Goal: Information Seeking & Learning: Find specific fact

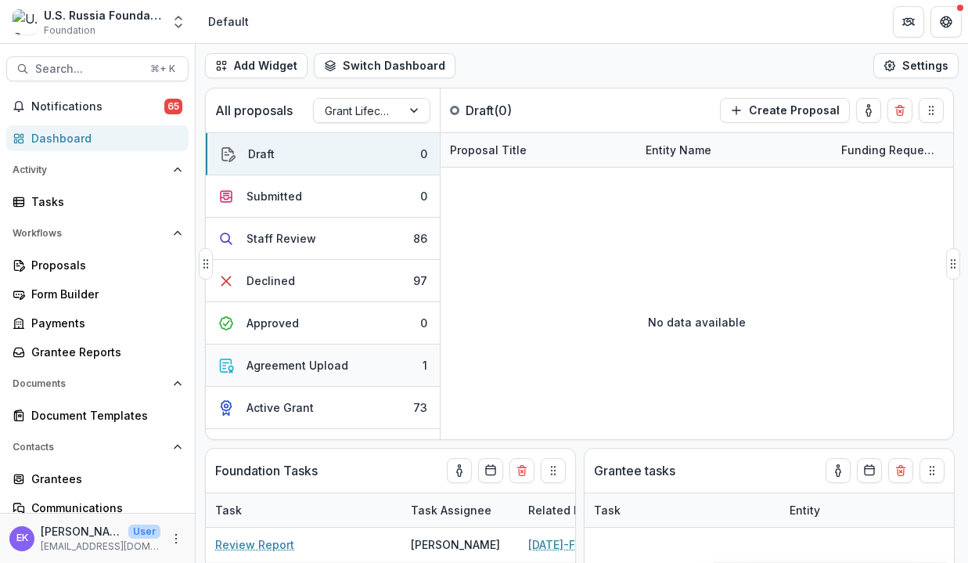
select select "**********"
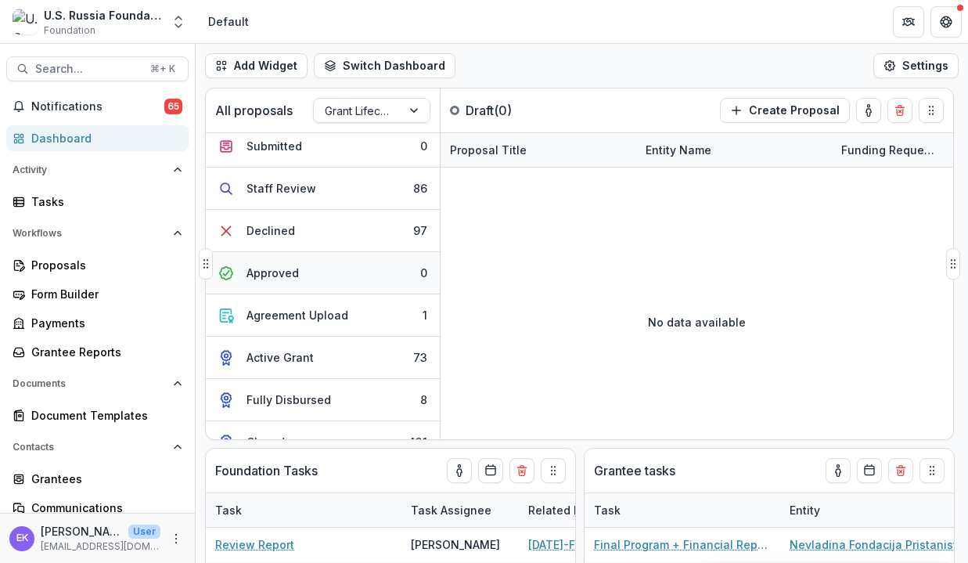
scroll to position [74, 0]
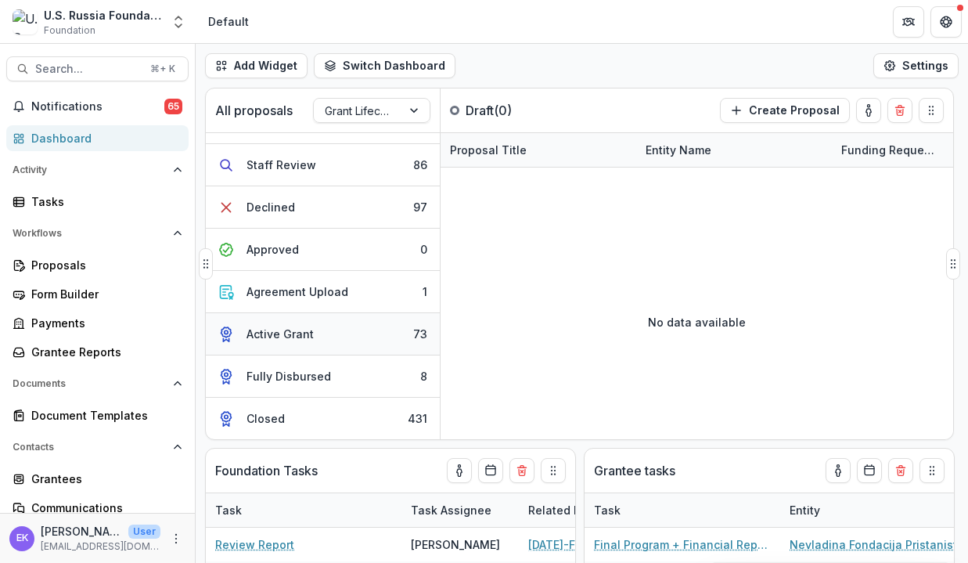
click at [284, 336] on div "Active Grant" at bounding box center [279, 333] width 67 height 16
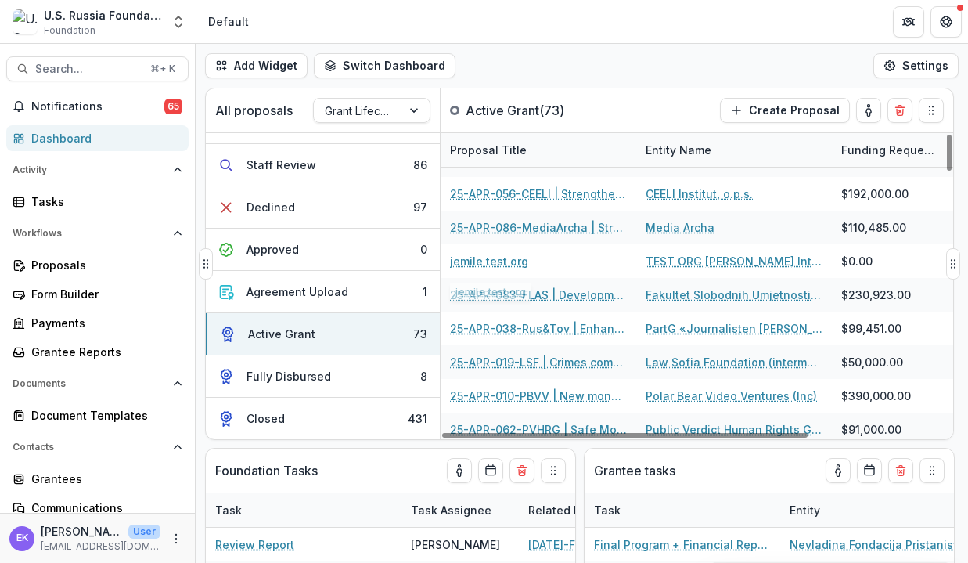
scroll to position [261, 0]
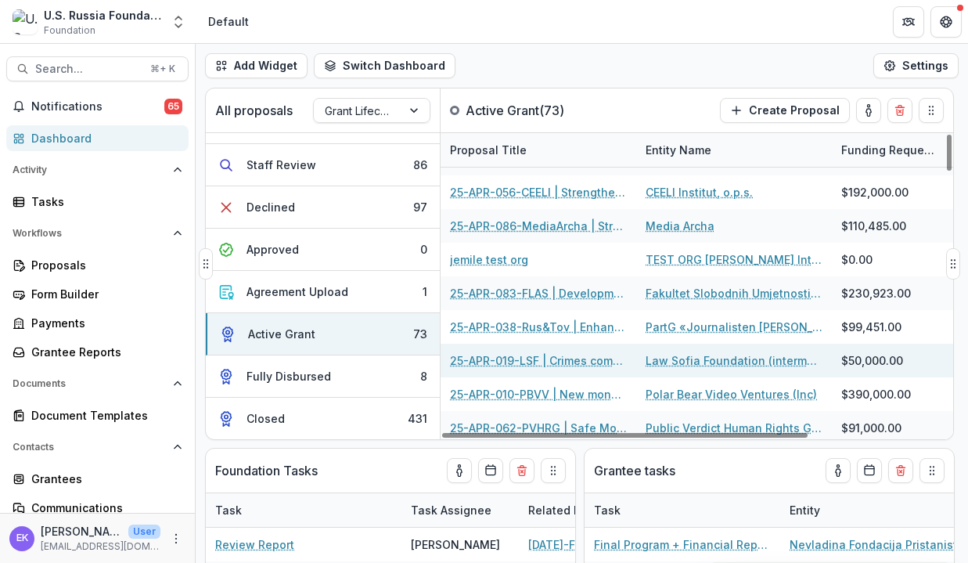
click at [668, 363] on link "Law Sofia Foundation (intermediary organization)" at bounding box center [733, 360] width 177 height 16
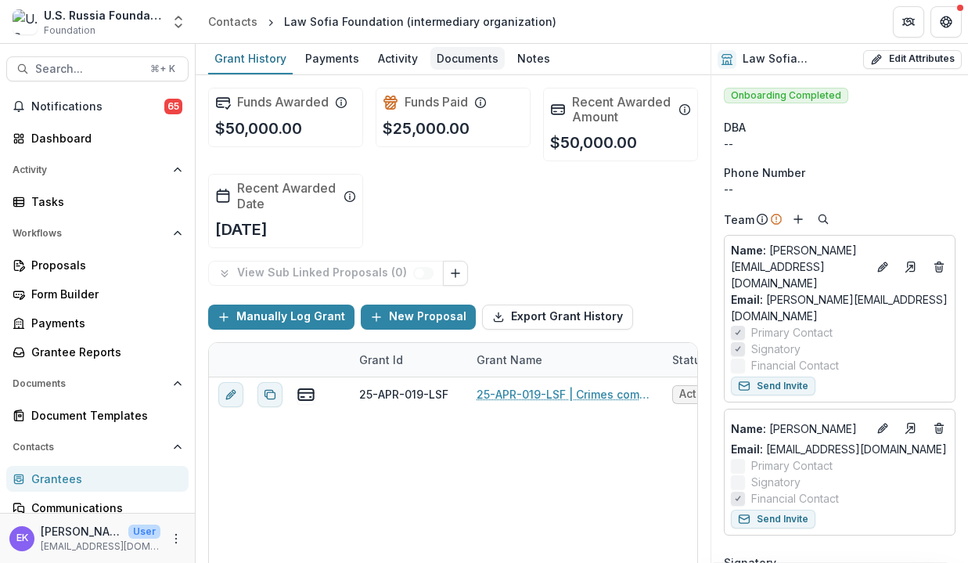
click at [469, 63] on div "Documents" at bounding box center [467, 58] width 74 height 23
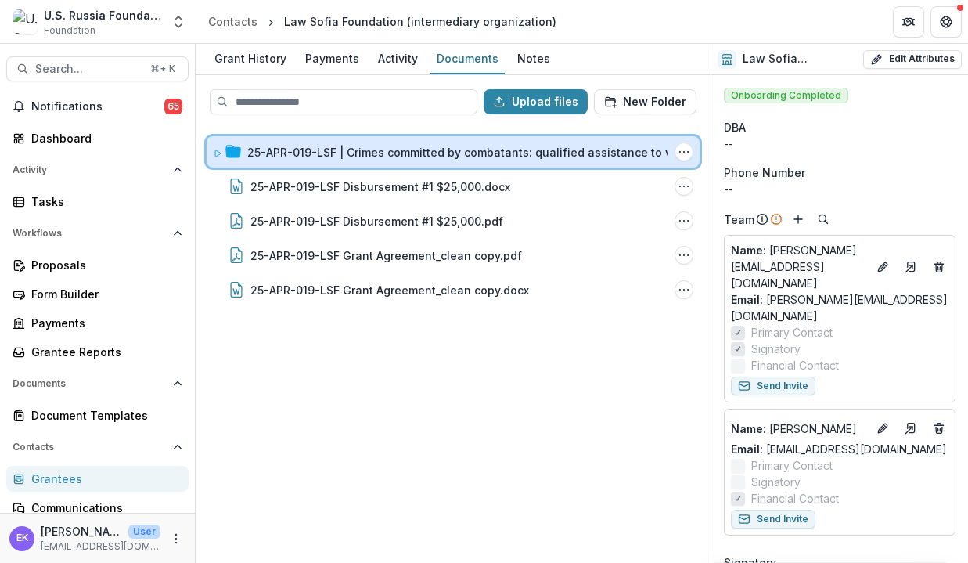
click at [216, 157] on span at bounding box center [217, 152] width 9 height 16
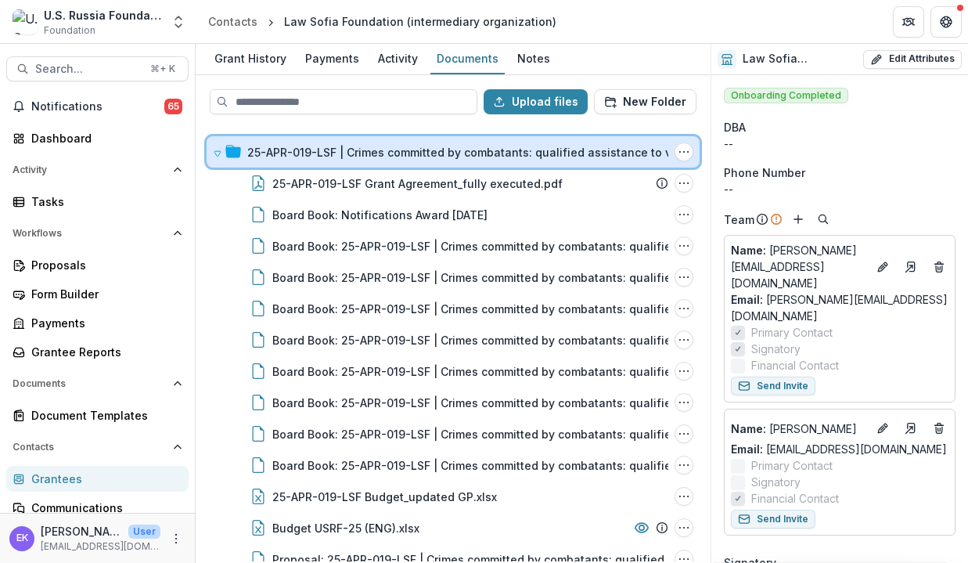
click at [216, 157] on icon at bounding box center [217, 153] width 9 height 9
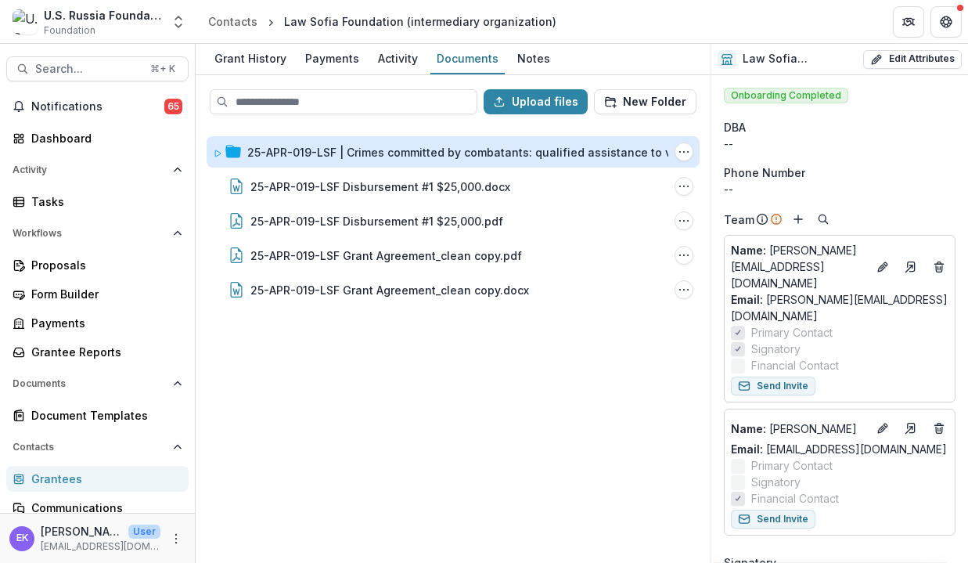
click at [318, 23] on div "Law Sofia Foundation (intermediary organization)" at bounding box center [420, 21] width 272 height 16
click at [271, 52] on div "Grant History" at bounding box center [250, 58] width 84 height 23
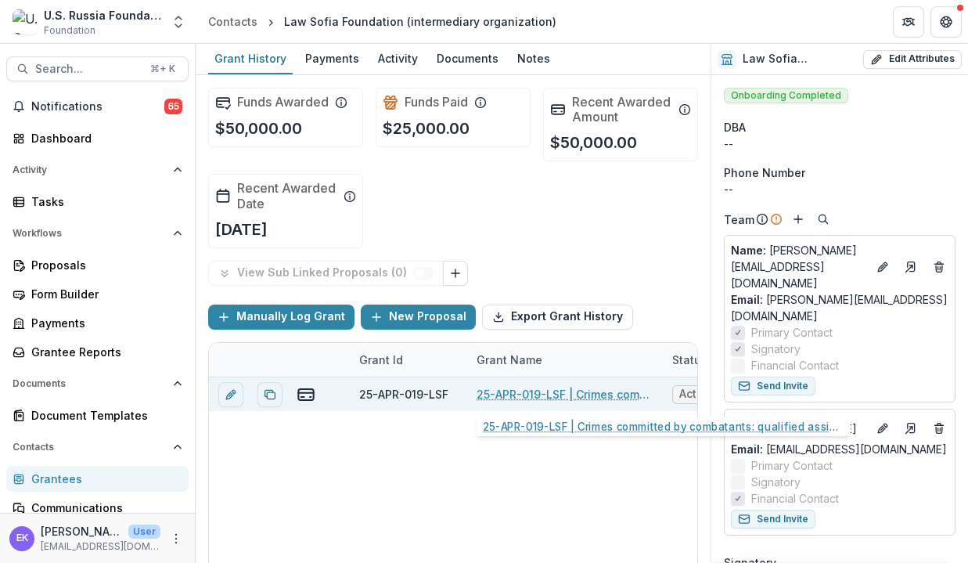
click at [538, 397] on link "25-APR-019-LSF | Crimes committed by combatants: qualified assistance to victim…" at bounding box center [564, 394] width 177 height 16
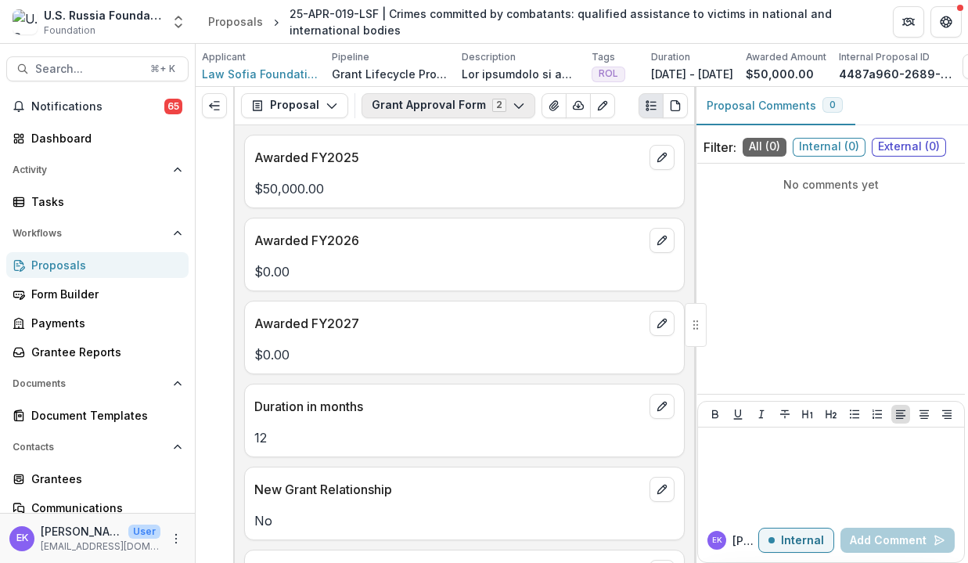
click at [515, 99] on icon "button" at bounding box center [518, 105] width 13 height 13
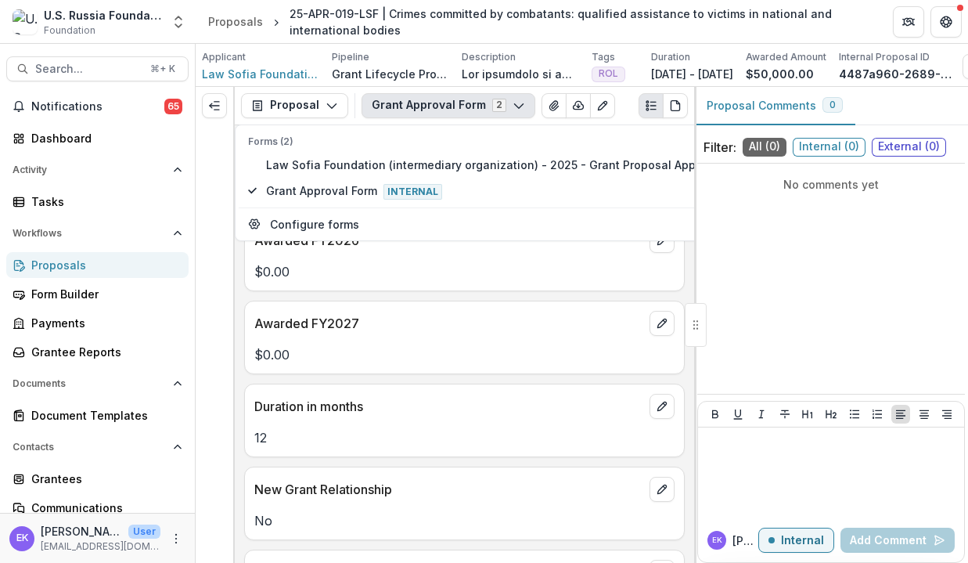
click at [515, 99] on icon "button" at bounding box center [518, 105] width 13 height 13
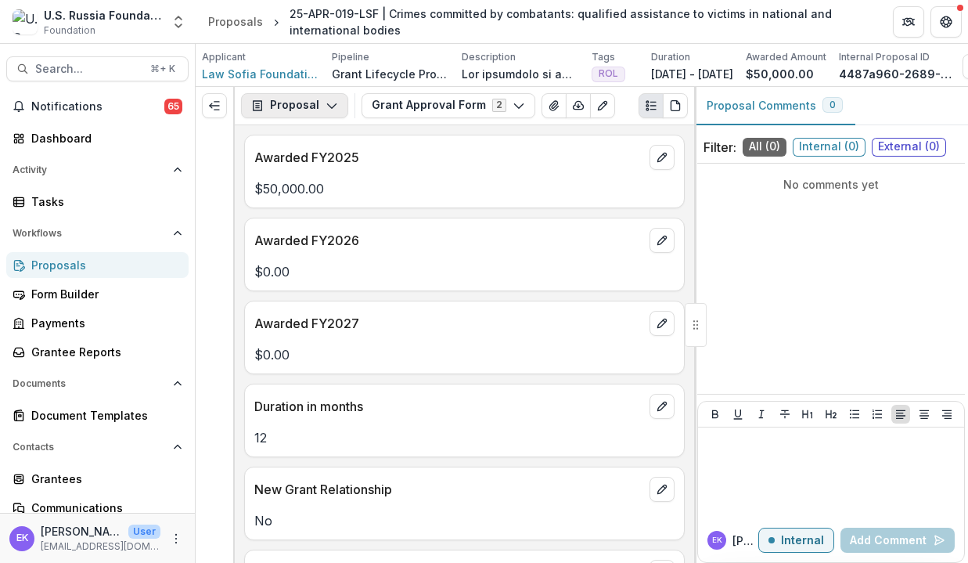
click at [318, 99] on button "Proposal" at bounding box center [294, 105] width 107 height 25
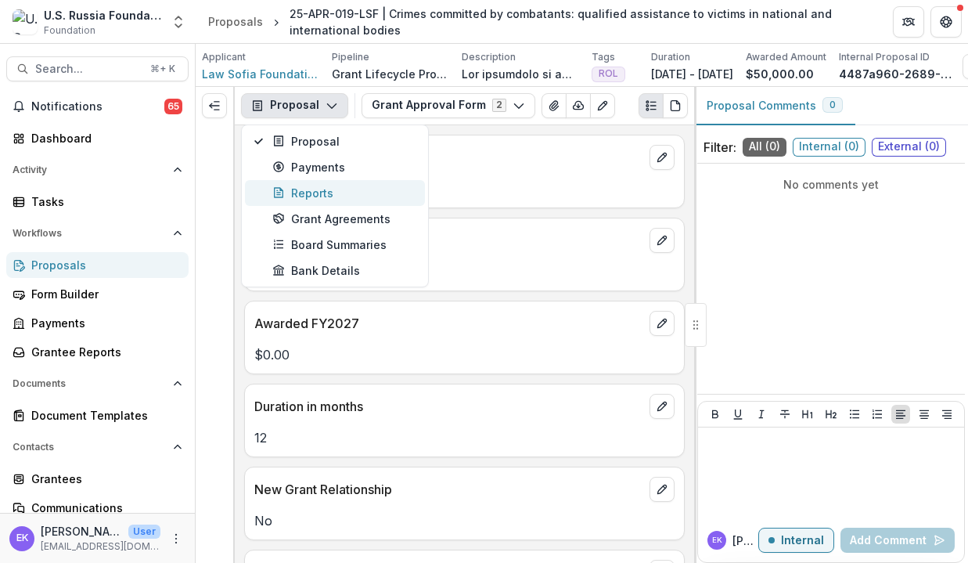
click at [352, 194] on div "Reports" at bounding box center [343, 193] width 143 height 16
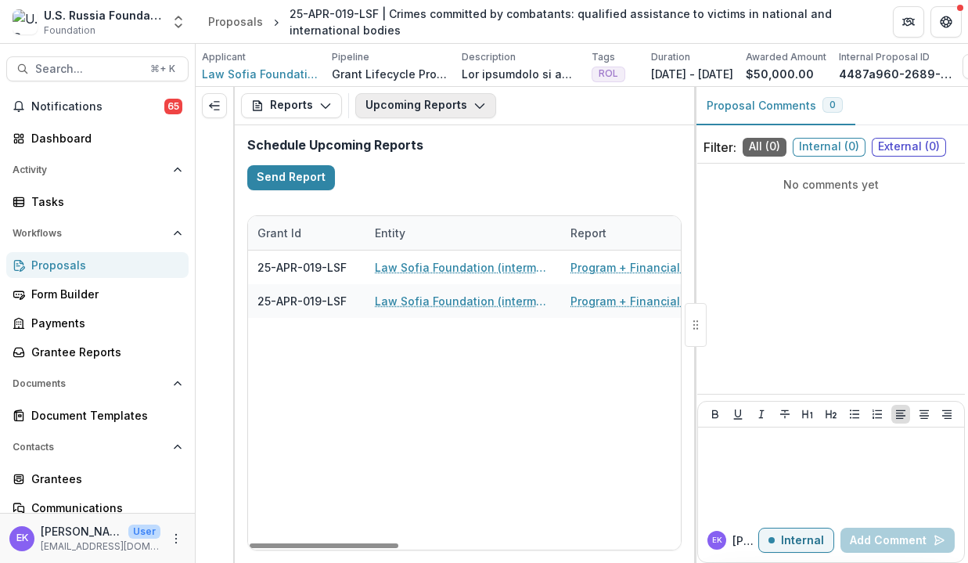
click at [443, 109] on button "Upcoming Reports" at bounding box center [425, 105] width 141 height 25
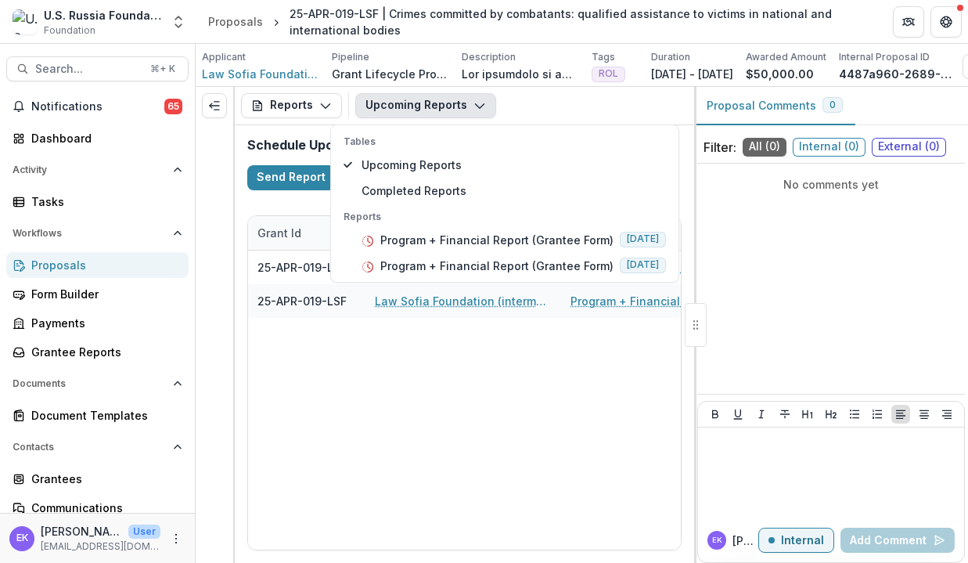
click at [494, 96] on div "Upcoming Reports Tables Upcoming Reports Completed Reports Reports Program + Fi…" at bounding box center [521, 105] width 333 height 25
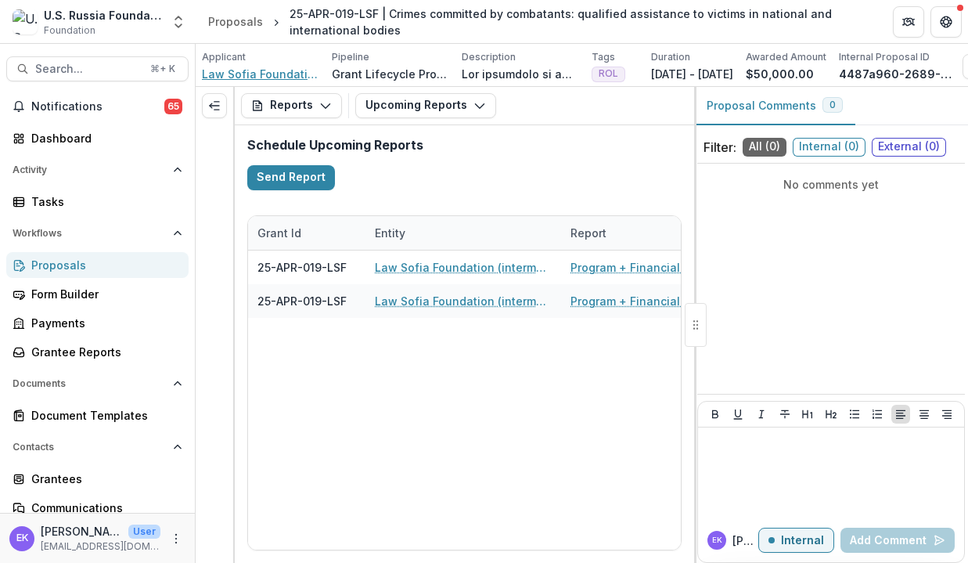
click at [280, 78] on span "Law Sofia Foundation (intermediary organization)" at bounding box center [260, 74] width 117 height 16
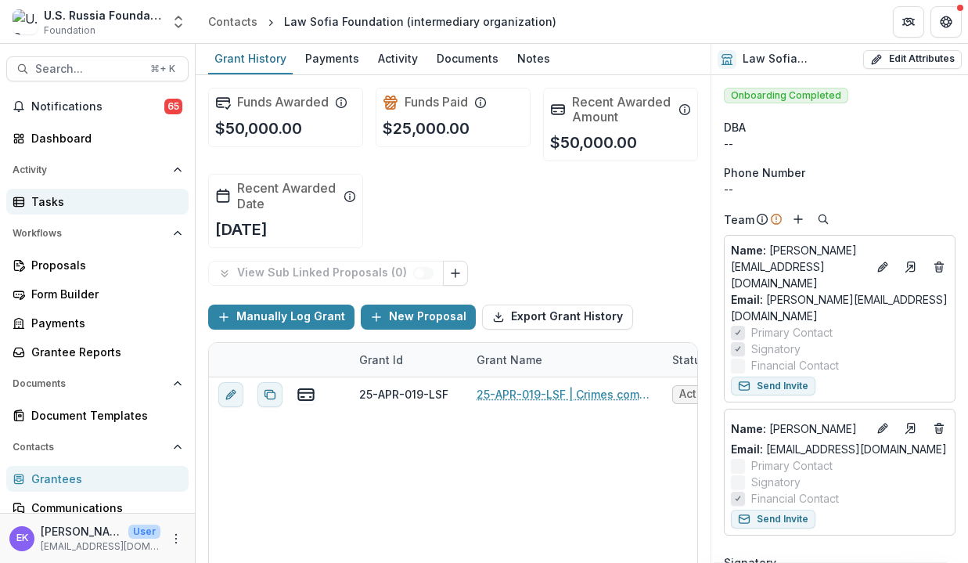
click at [67, 204] on div "Tasks" at bounding box center [103, 201] width 145 height 16
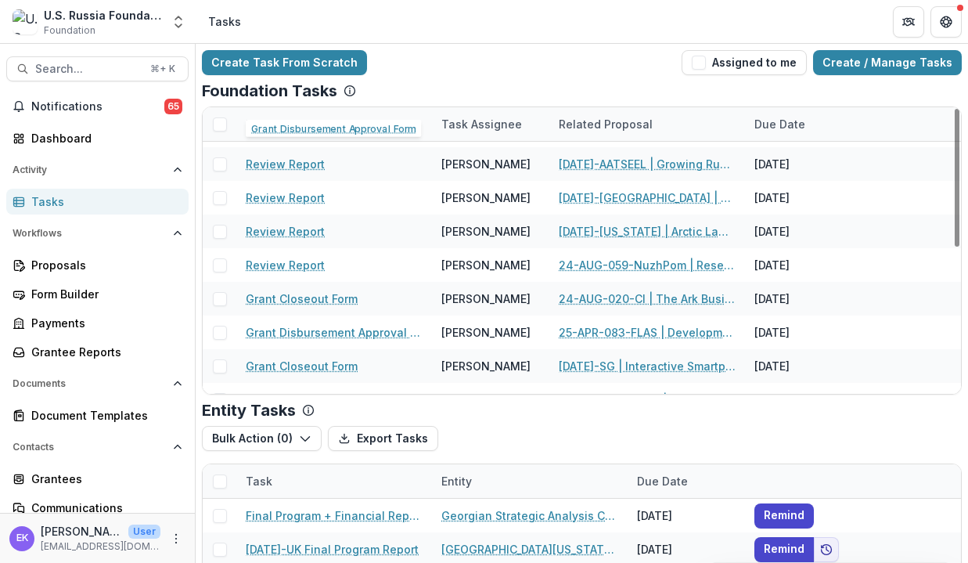
scroll to position [174, 0]
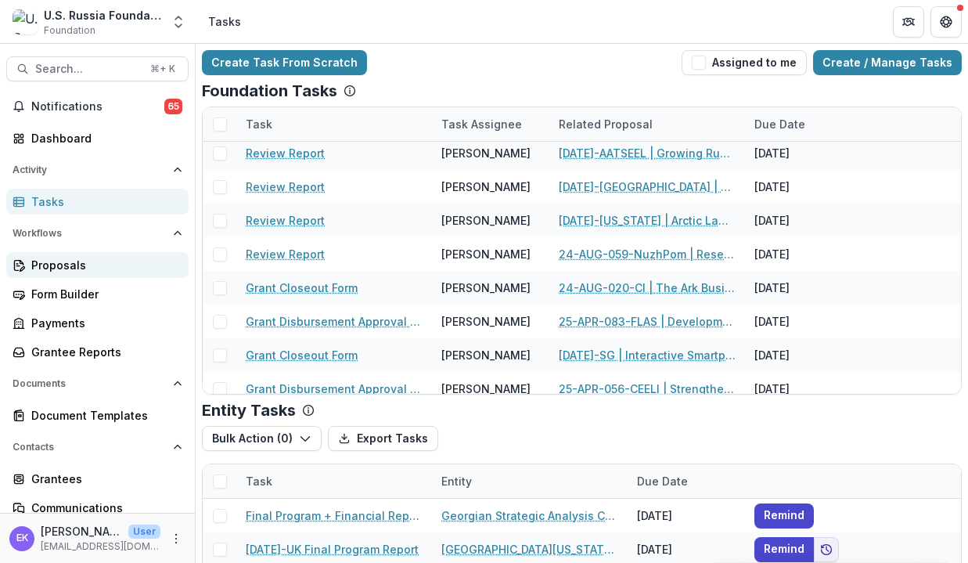
click at [74, 262] on div "Proposals" at bounding box center [103, 265] width 145 height 16
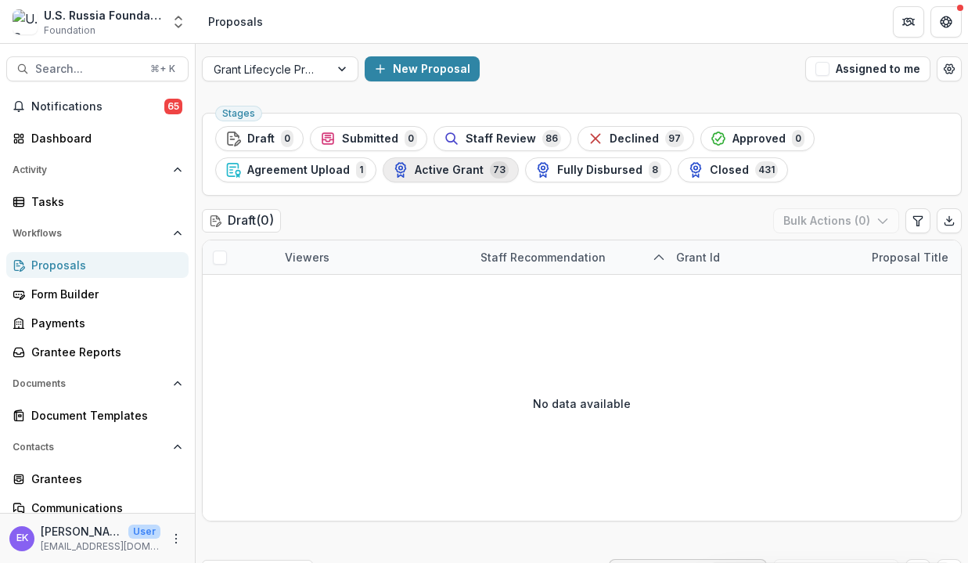
click at [436, 171] on span "Active Grant" at bounding box center [449, 170] width 69 height 13
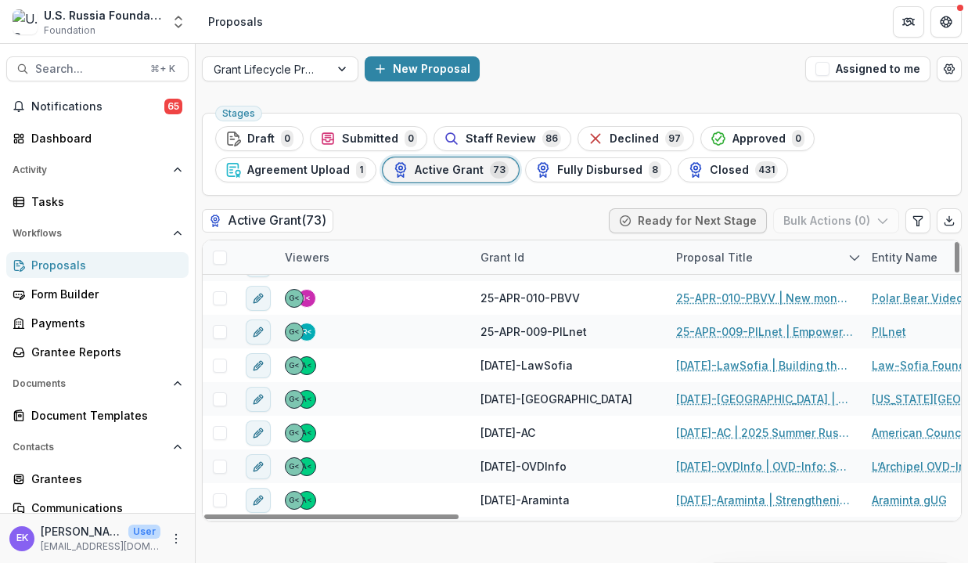
scroll to position [668, 0]
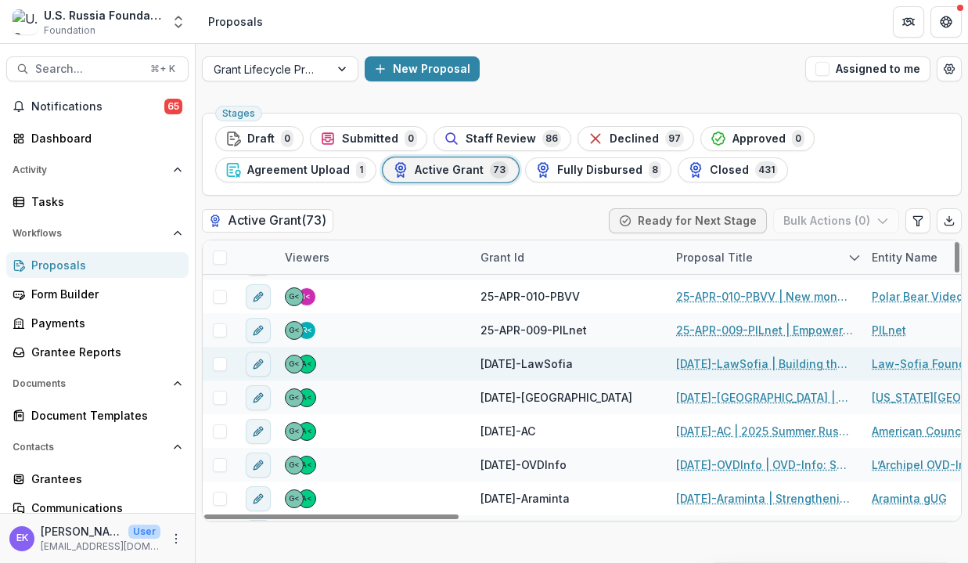
click at [805, 361] on link "[DATE]-LawSofia | Building the next generation of democratic human rights lawye…" at bounding box center [764, 363] width 177 height 16
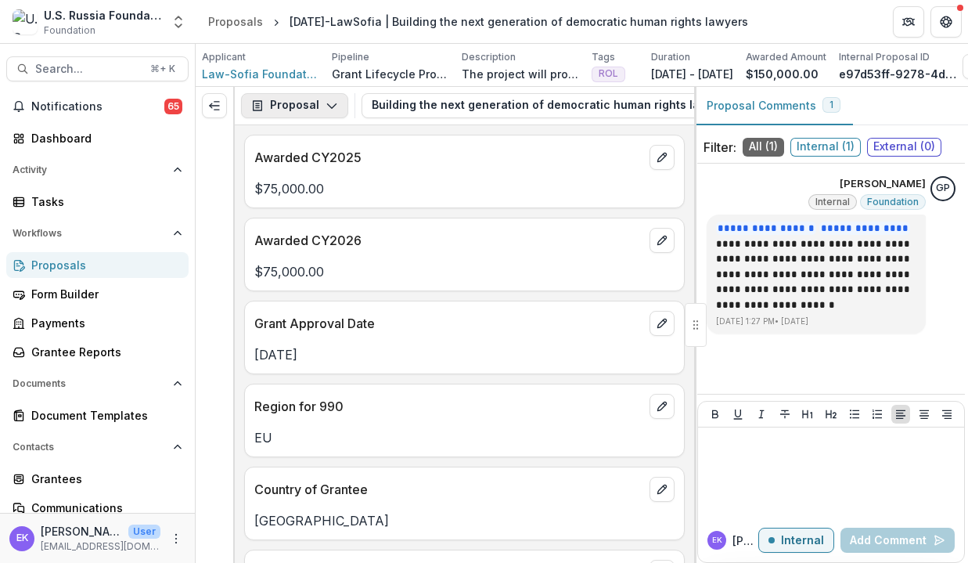
click at [325, 100] on icon "button" at bounding box center [331, 105] width 13 height 13
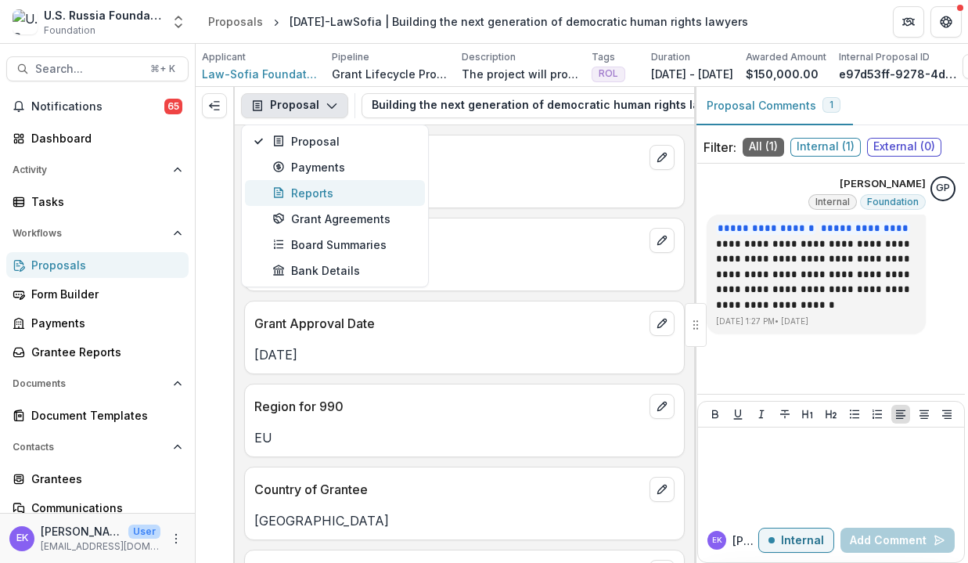
click at [345, 192] on div "Reports" at bounding box center [343, 193] width 143 height 16
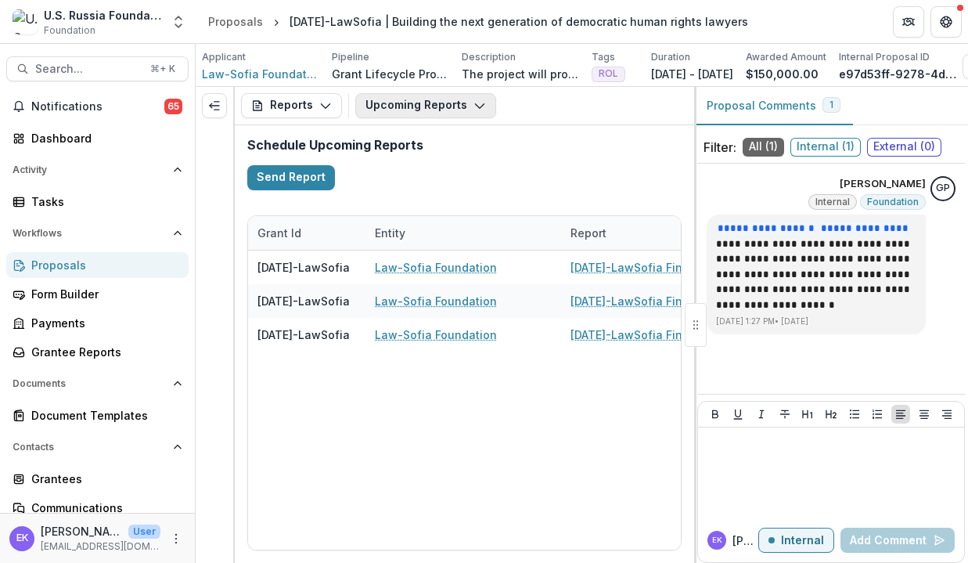
click at [419, 107] on button "Upcoming Reports" at bounding box center [425, 105] width 141 height 25
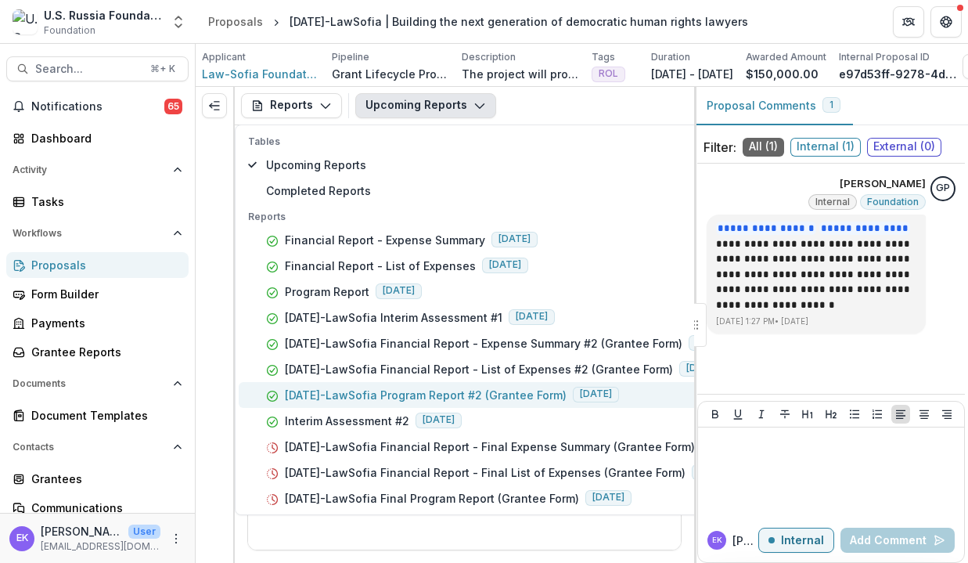
click at [453, 391] on p "[DATE]-LawSofia Program Report #2 (Grantee Form)" at bounding box center [426, 395] width 282 height 16
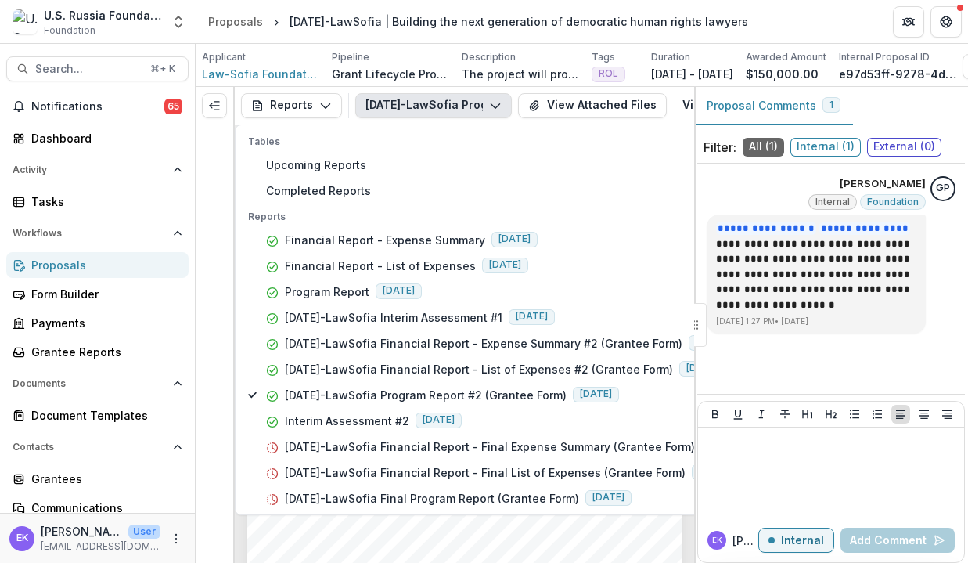
click at [427, 538] on span "security. All these developments have affected the team: increased need for leg…" at bounding box center [455, 538] width 362 height 9
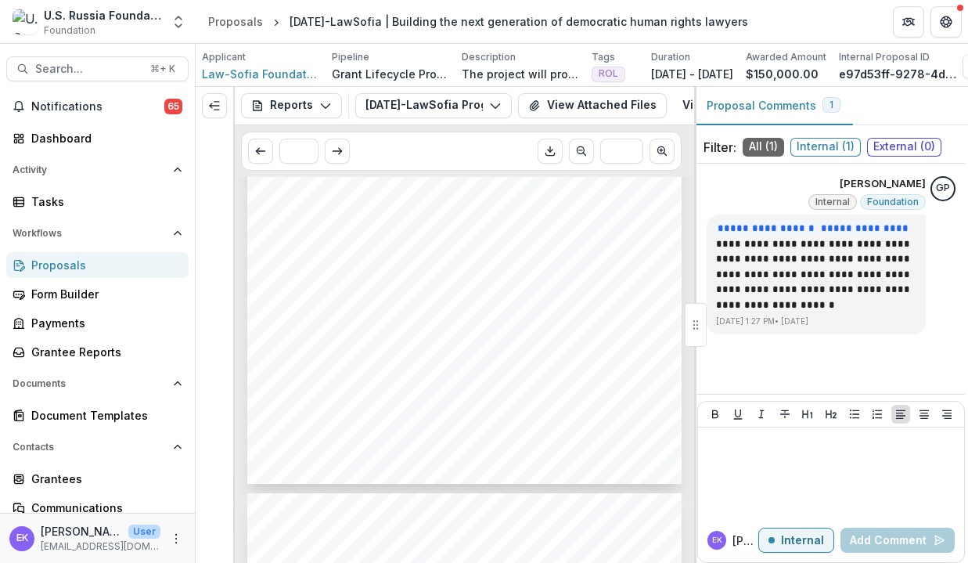
scroll to position [309, 0]
click at [311, 103] on button "Reports" at bounding box center [291, 105] width 101 height 25
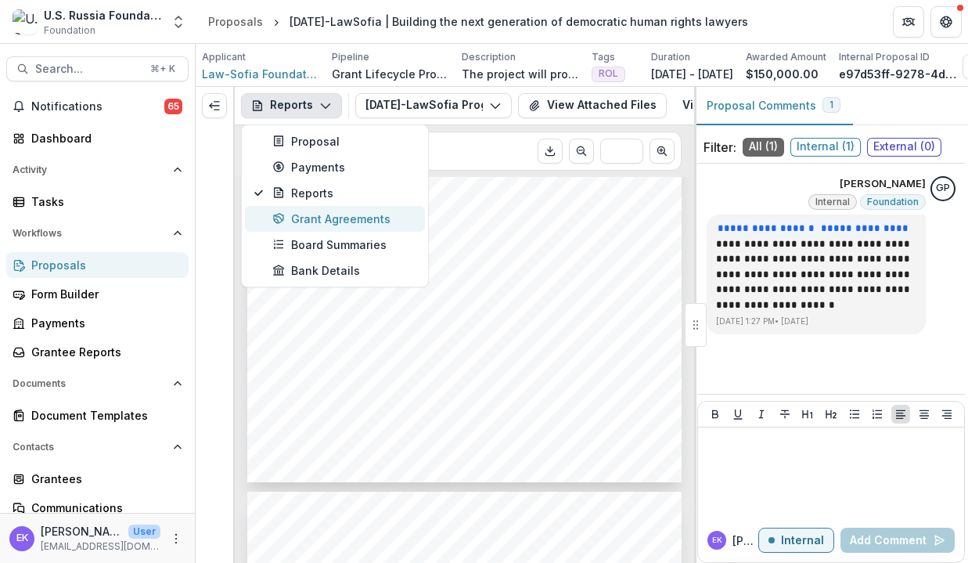
click at [336, 225] on div "Grant Agreements" at bounding box center [343, 218] width 143 height 16
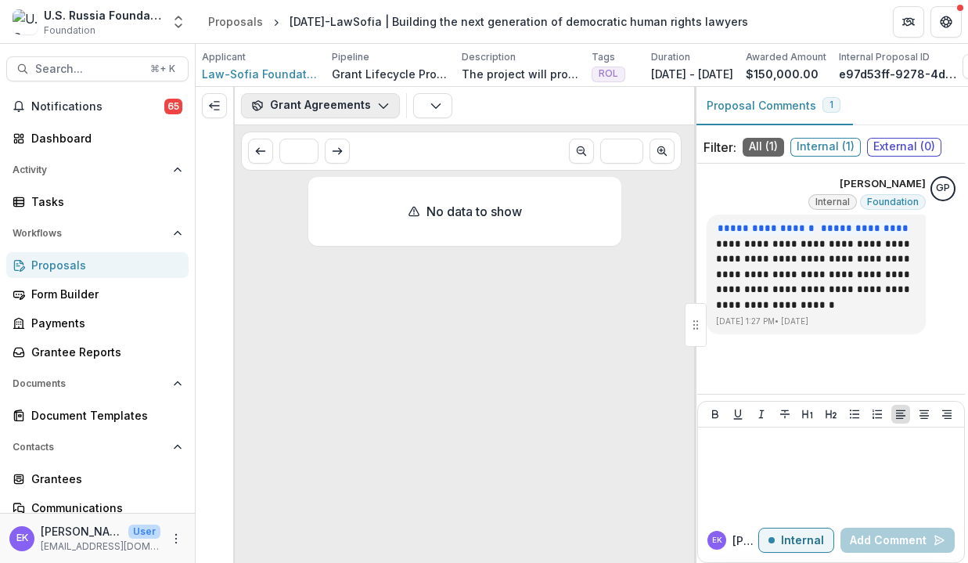
click at [336, 102] on button "Grant Agreements" at bounding box center [320, 105] width 159 height 25
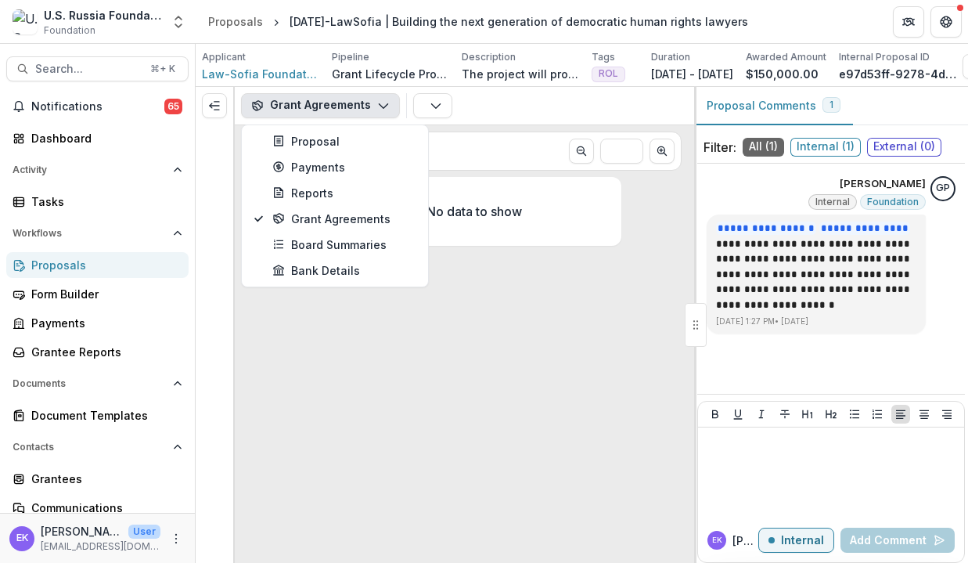
click at [336, 102] on button "Grant Agreements" at bounding box center [320, 105] width 159 height 25
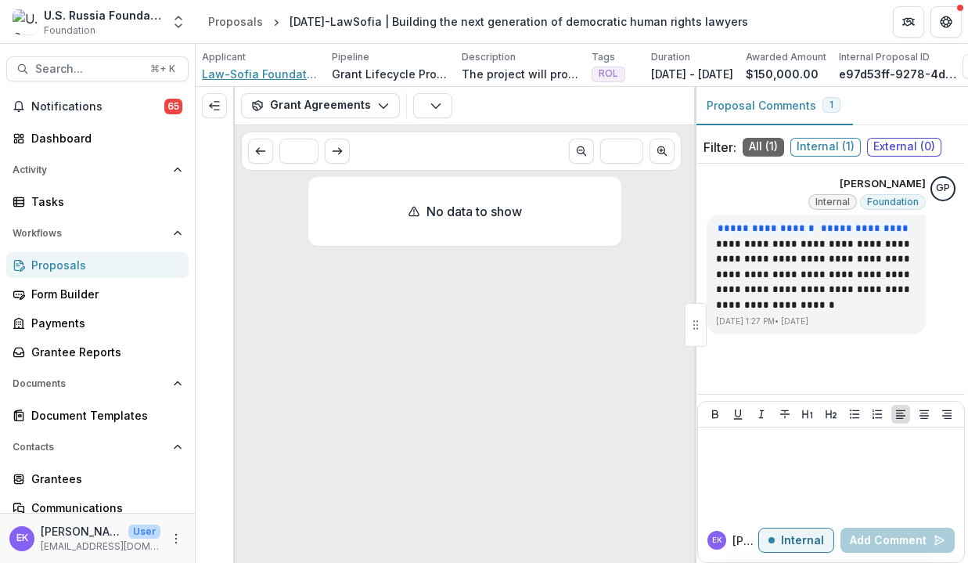
click at [282, 76] on span "Law-Sofia Foundation" at bounding box center [260, 74] width 117 height 16
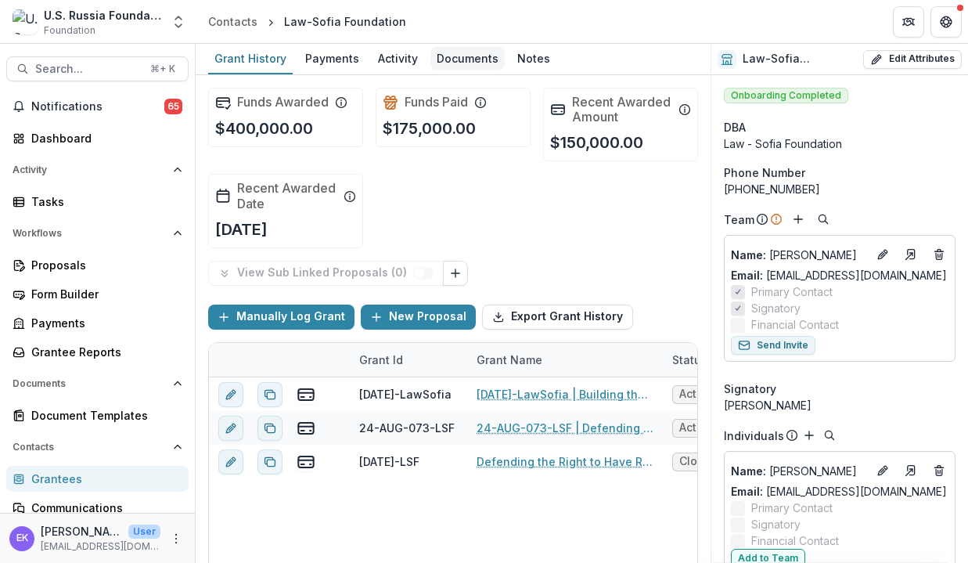
click at [446, 44] on link "Documents" at bounding box center [467, 59] width 74 height 31
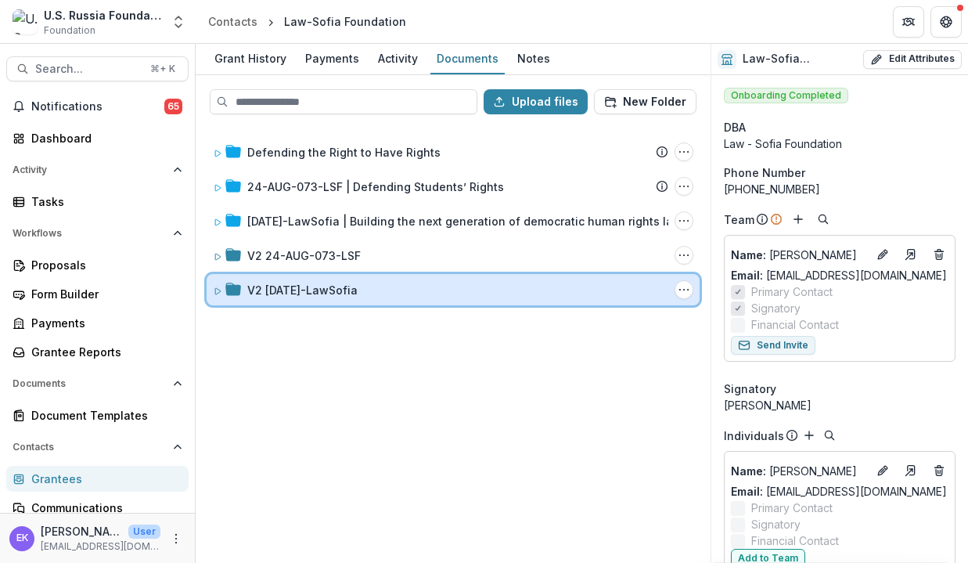
click at [311, 278] on div "V2 [DATE]-LawSofia Folder Options Rename Add Subfolder Delete" at bounding box center [453, 289] width 493 height 31
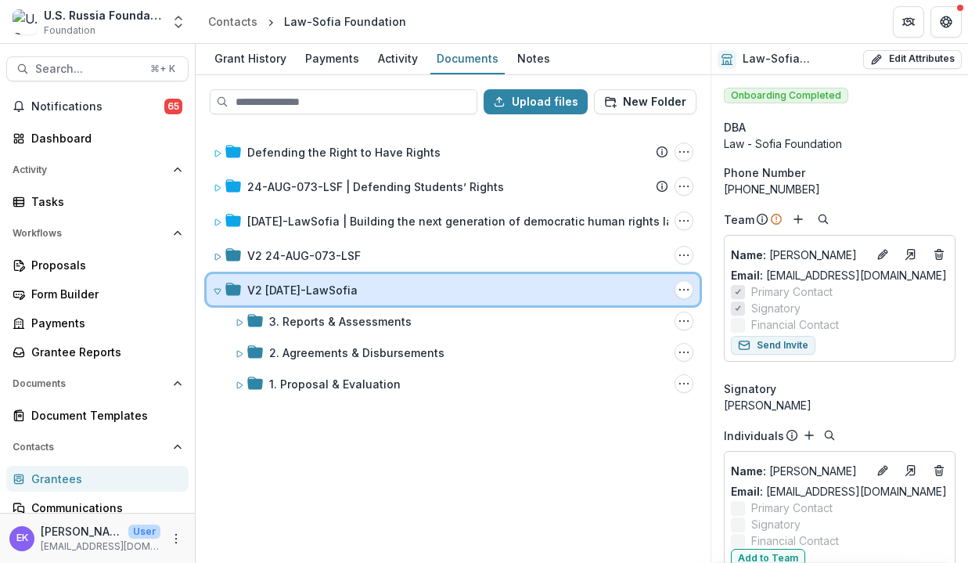
scroll to position [13, 0]
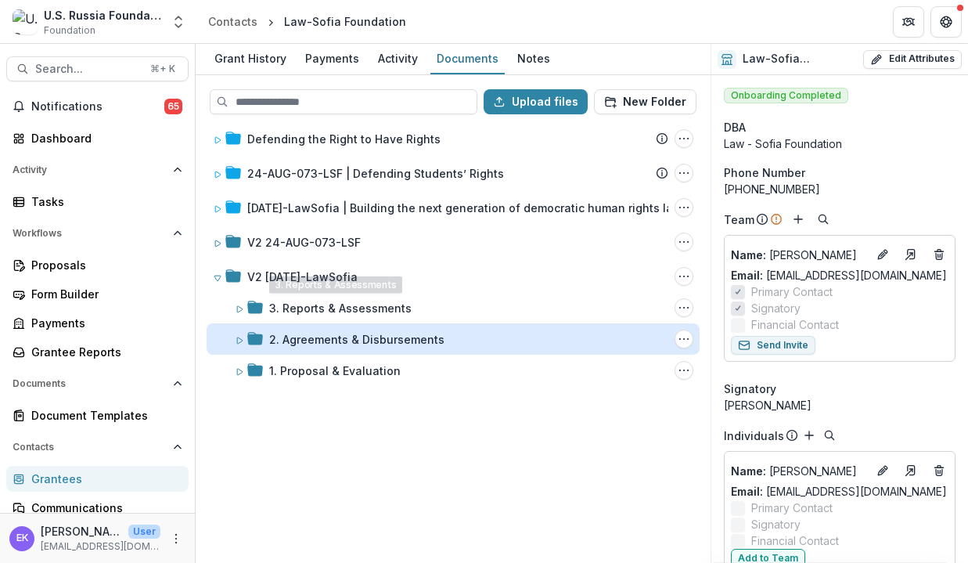
click at [336, 339] on div "2. Agreements & Disbursements" at bounding box center [356, 339] width 175 height 16
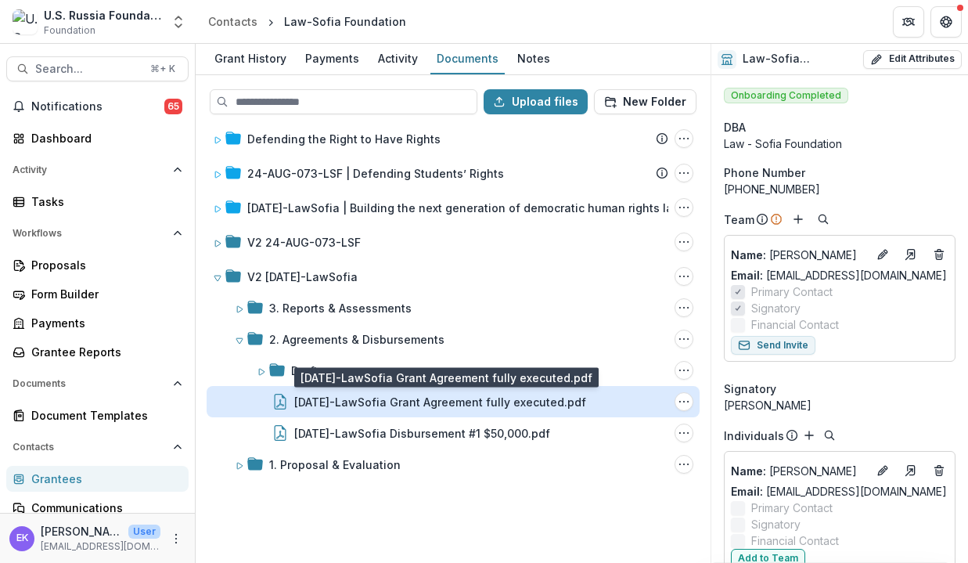
click at [387, 400] on div "[DATE]-LawSofia Grant Agreement fully executed.pdf" at bounding box center [440, 402] width 292 height 16
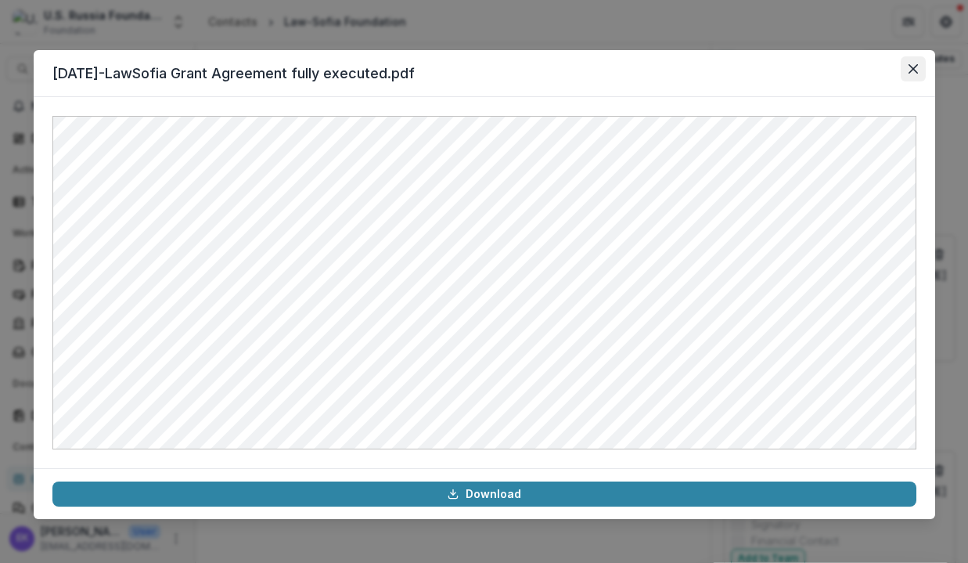
click at [909, 63] on button "Close" at bounding box center [913, 68] width 25 height 25
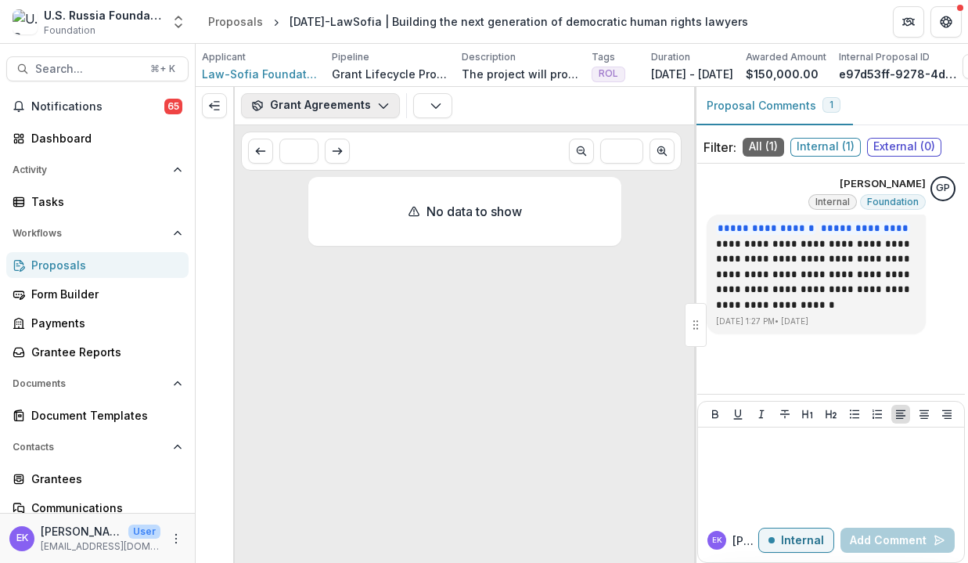
click at [328, 105] on button "Grant Agreements" at bounding box center [320, 105] width 159 height 25
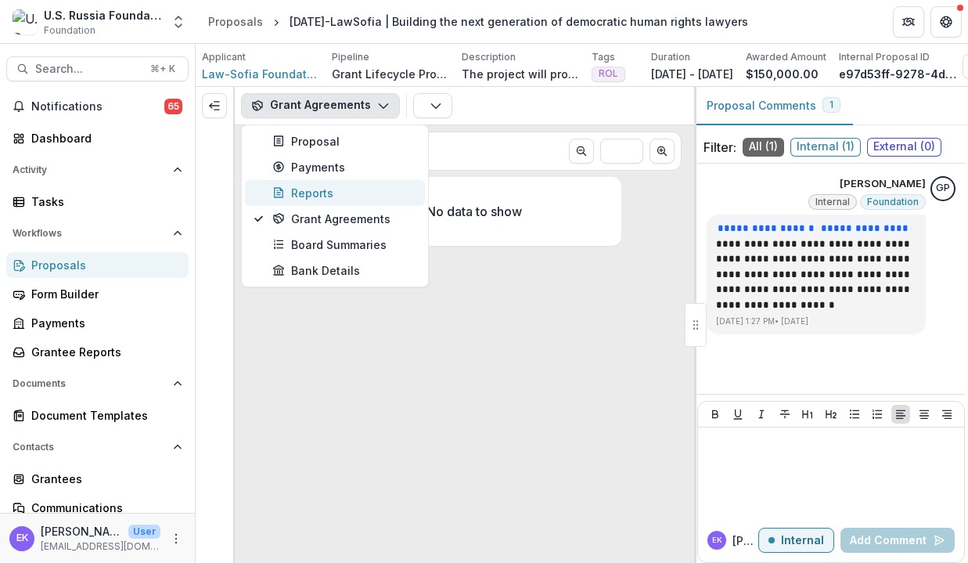
click at [333, 183] on button "Reports" at bounding box center [335, 193] width 180 height 26
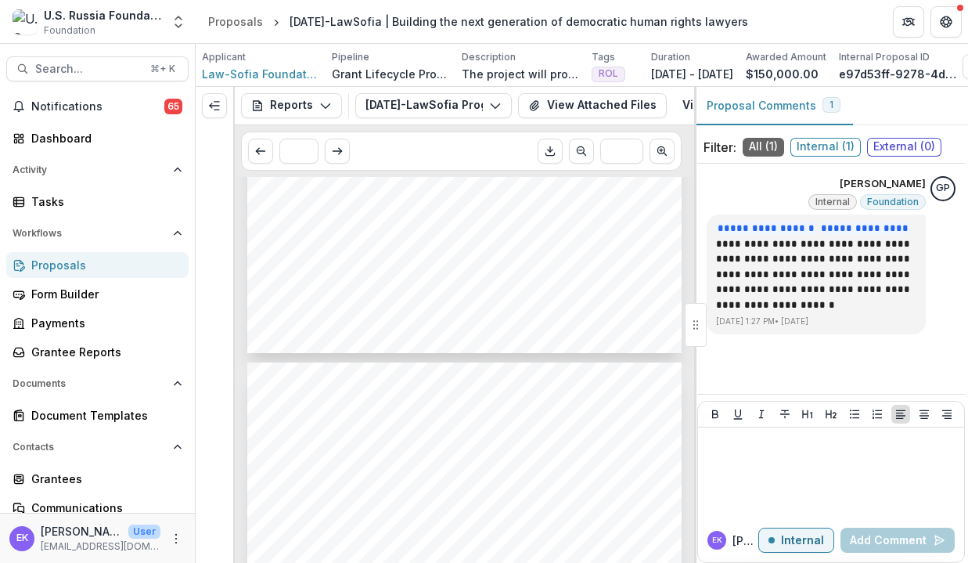
scroll to position [451, 0]
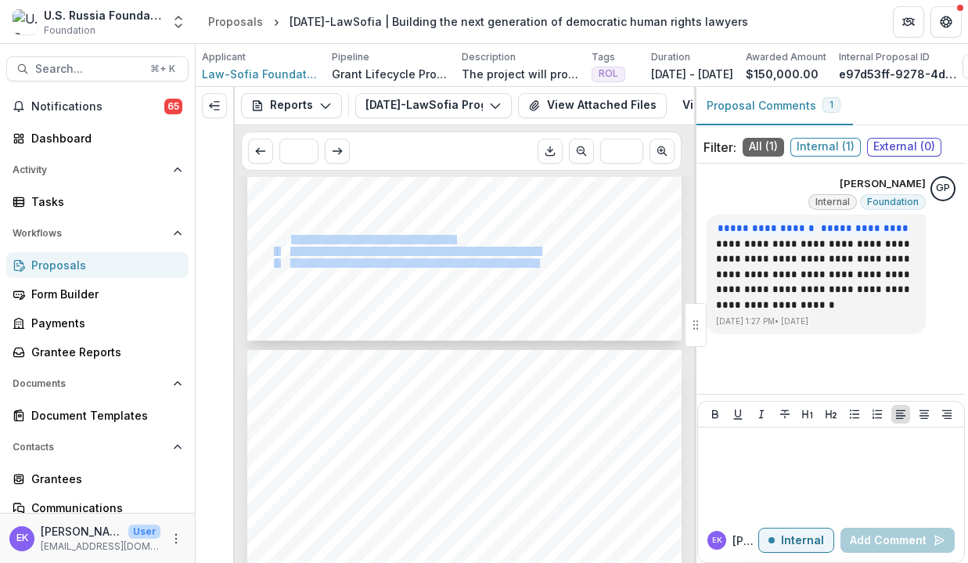
drag, startPoint x: 289, startPoint y: 239, endPoint x: 536, endPoint y: 268, distance: 248.8
click at [536, 268] on div "Submission Responses Program Report Grant ID [DATE]-LawSofia Grantee name Law-S…" at bounding box center [464, 33] width 434 height 614
copy div "Cases related to the “foreign agent” status · Cases related to the freedom of e…"
